Goal: Task Accomplishment & Management: Use online tool/utility

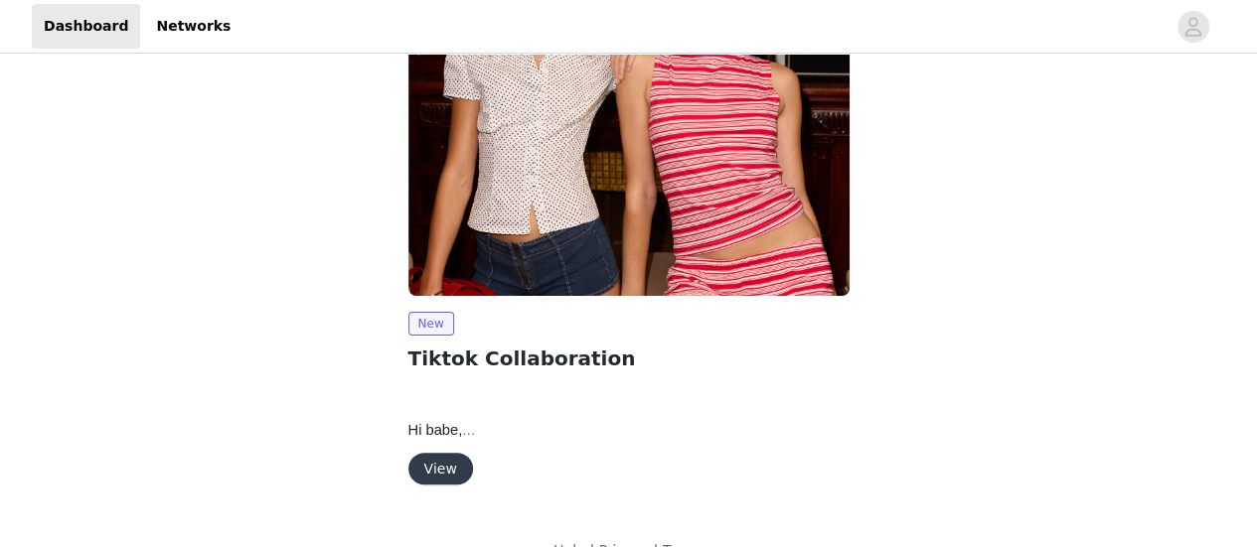
scroll to position [153, 0]
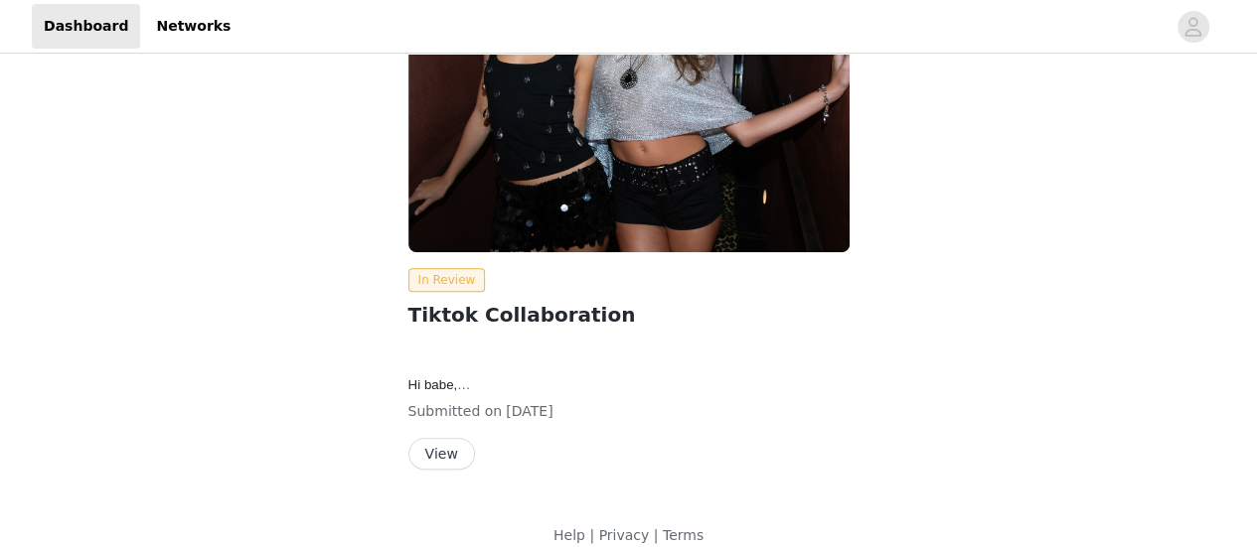
scroll to position [312, 0]
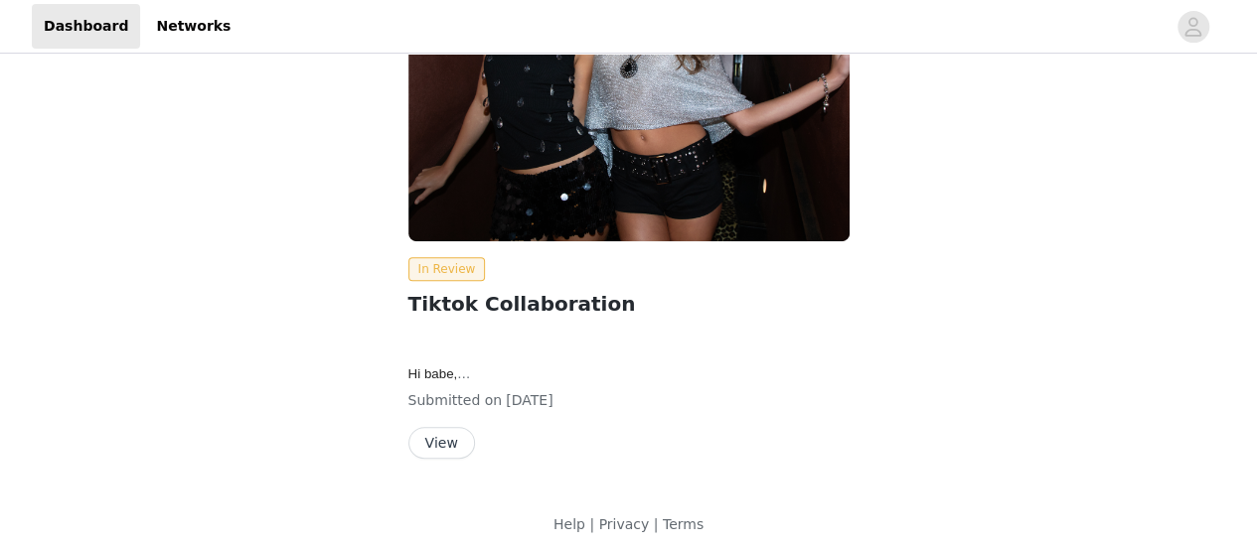
click at [459, 431] on button "View" at bounding box center [441, 443] width 67 height 32
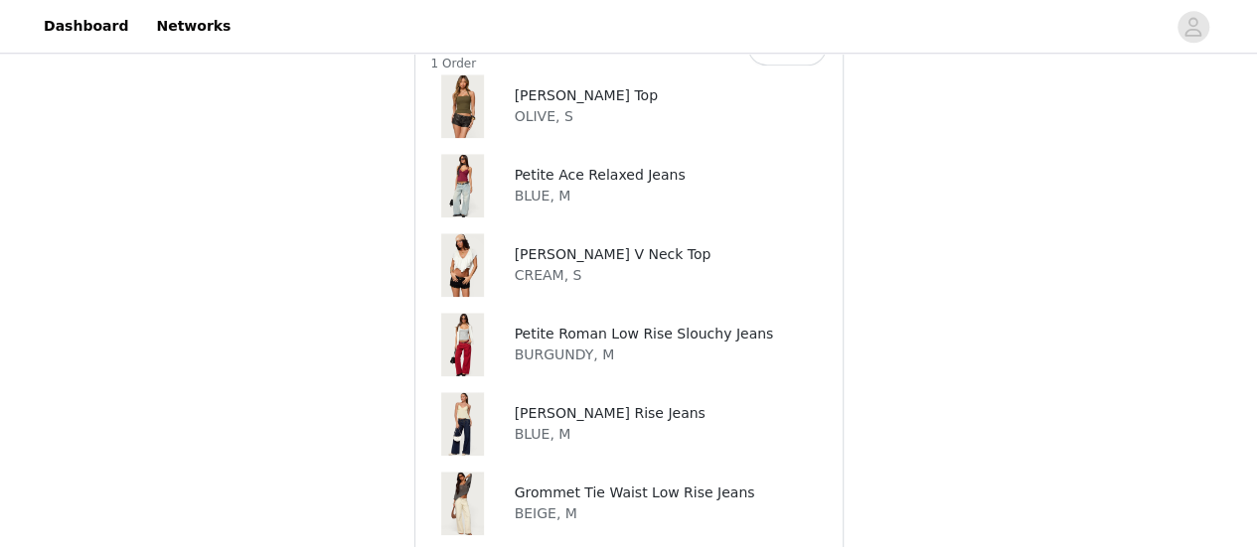
scroll to position [930, 0]
